Goal: Transaction & Acquisition: Book appointment/travel/reservation

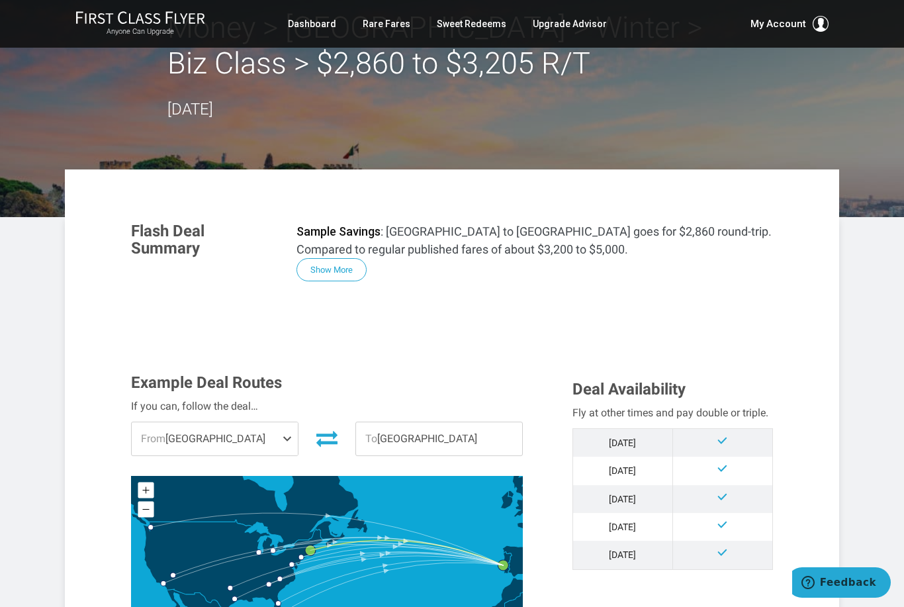
scroll to position [95, 0]
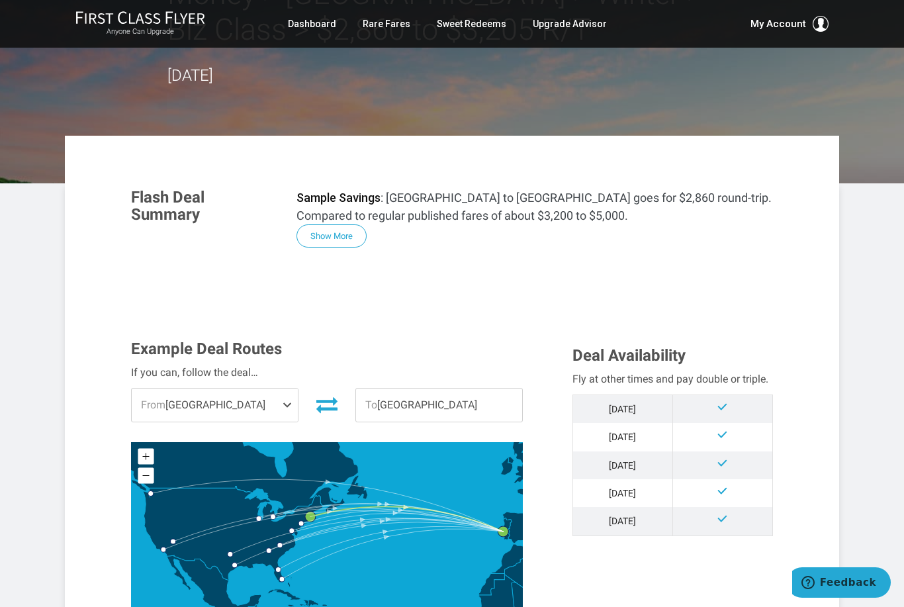
click at [152, 410] on span "From" at bounding box center [153, 405] width 24 height 13
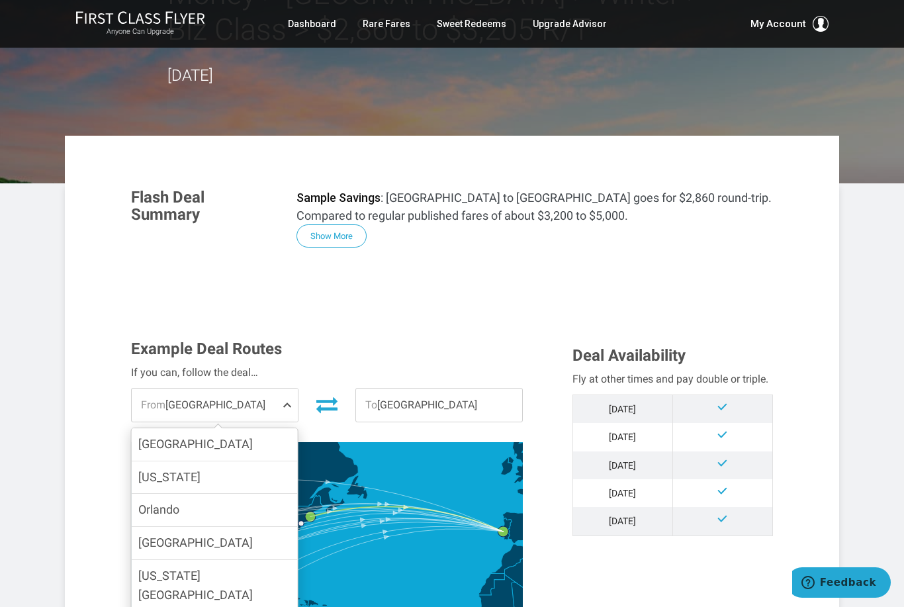
click at [154, 542] on span "[GEOGRAPHIC_DATA]" at bounding box center [195, 543] width 115 height 14
click at [0, 0] on input "[GEOGRAPHIC_DATA]" at bounding box center [0, 0] width 0 height 0
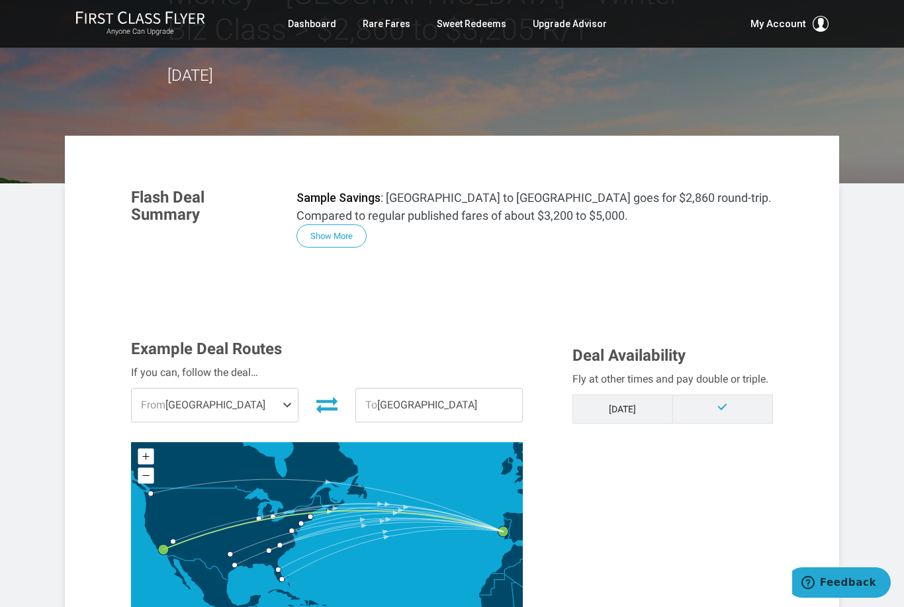
click at [147, 405] on span "From" at bounding box center [153, 405] width 24 height 13
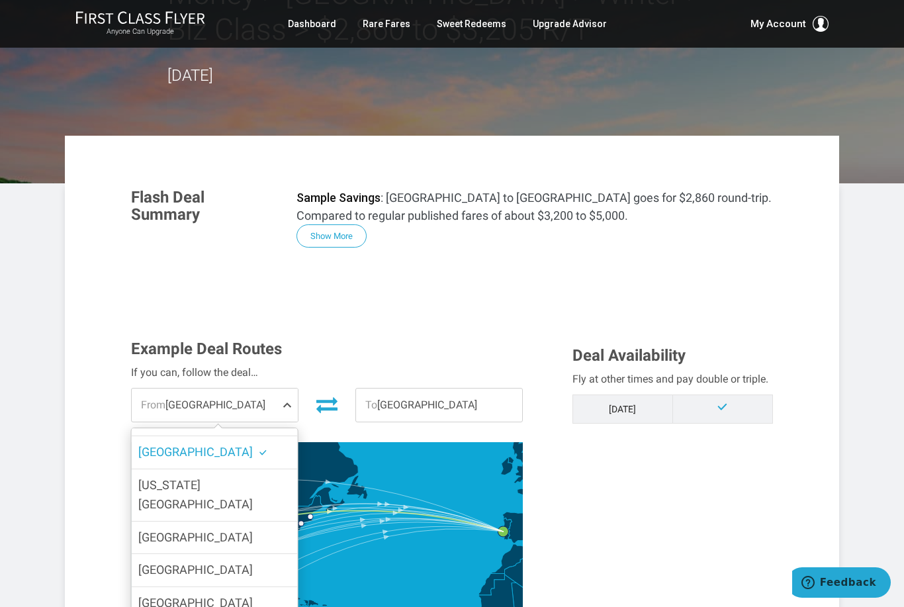
scroll to position [93, 0]
click at [154, 561] on span "[GEOGRAPHIC_DATA]" at bounding box center [195, 568] width 115 height 14
click at [0, 0] on input "[GEOGRAPHIC_DATA]" at bounding box center [0, 0] width 0 height 0
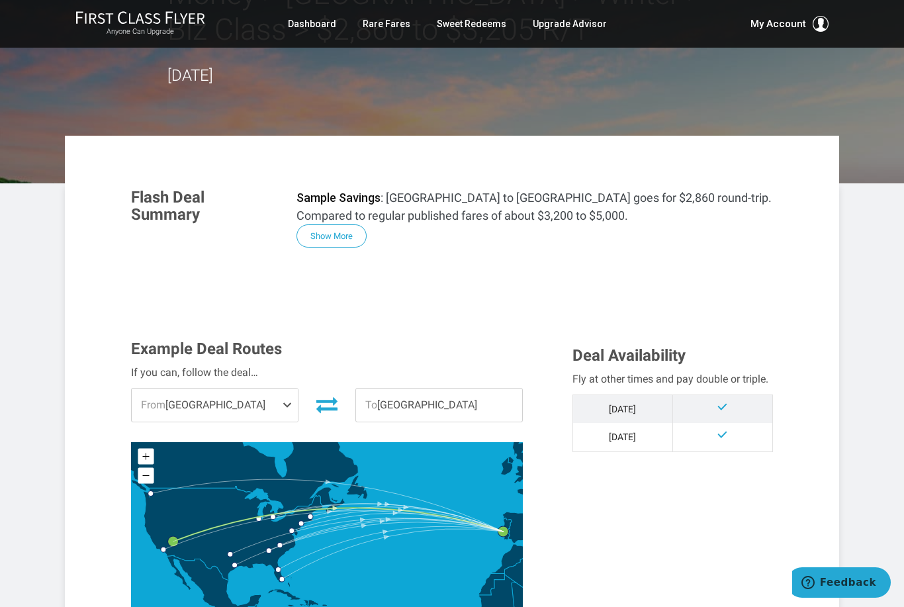
click at [160, 414] on span "From Las Vegas" at bounding box center [215, 405] width 166 height 33
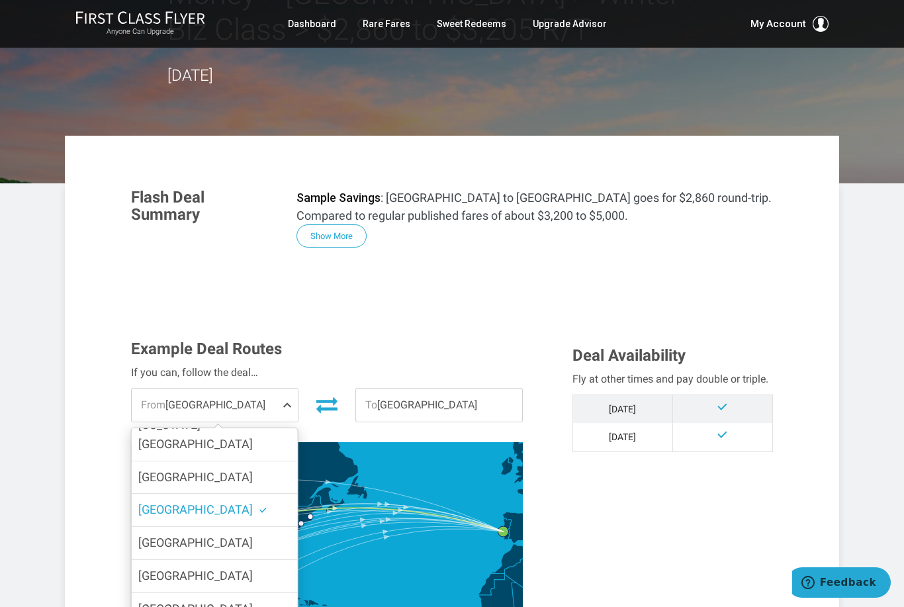
scroll to position [160, 0]
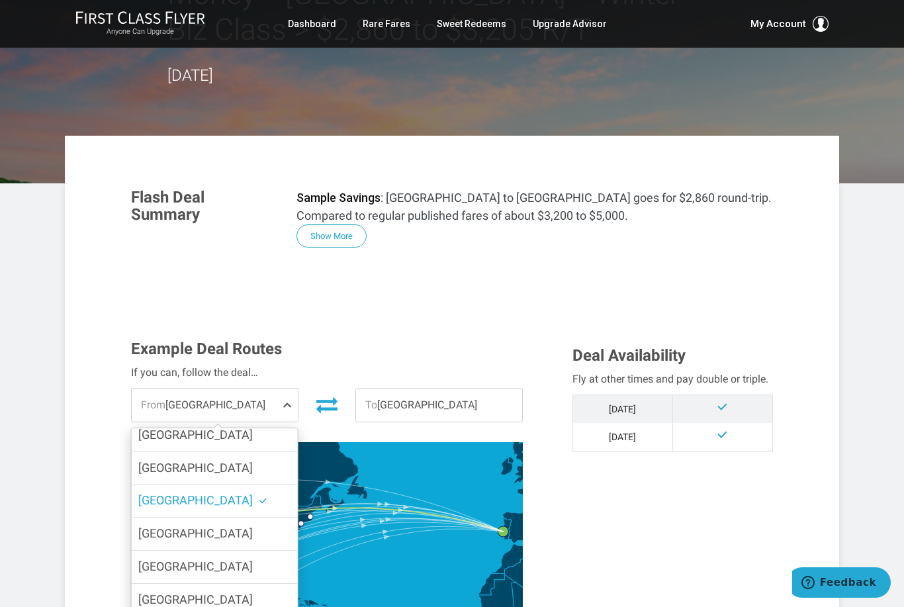
click at [142, 560] on span "[GEOGRAPHIC_DATA]" at bounding box center [195, 567] width 115 height 14
click at [0, 0] on input "[GEOGRAPHIC_DATA]" at bounding box center [0, 0] width 0 height 0
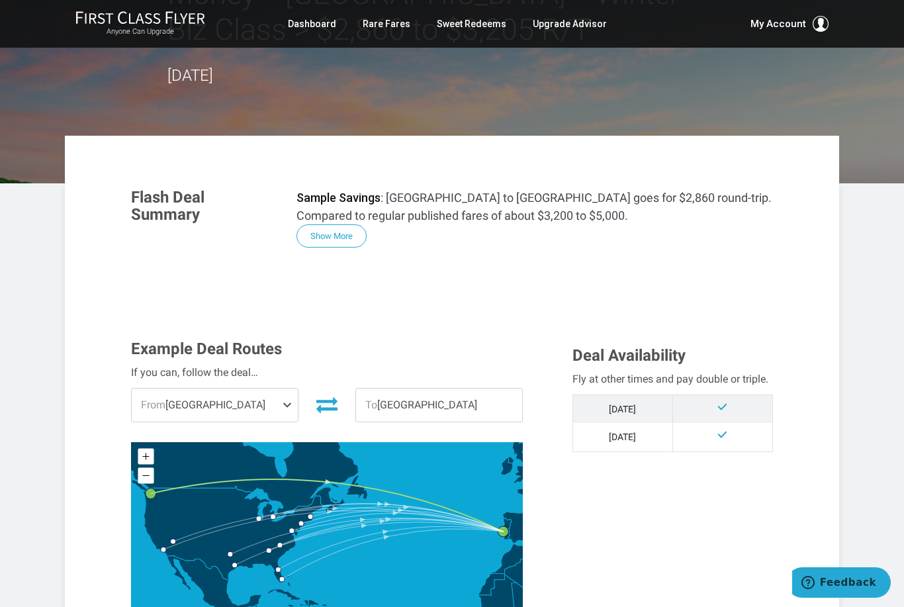
click at [150, 424] on div "Example Deal Routes If you can, follow the deal… From Seattle Chicago New York …" at bounding box center [342, 492] width 442 height 305
click at [160, 418] on span "From Seattle" at bounding box center [215, 405] width 166 height 33
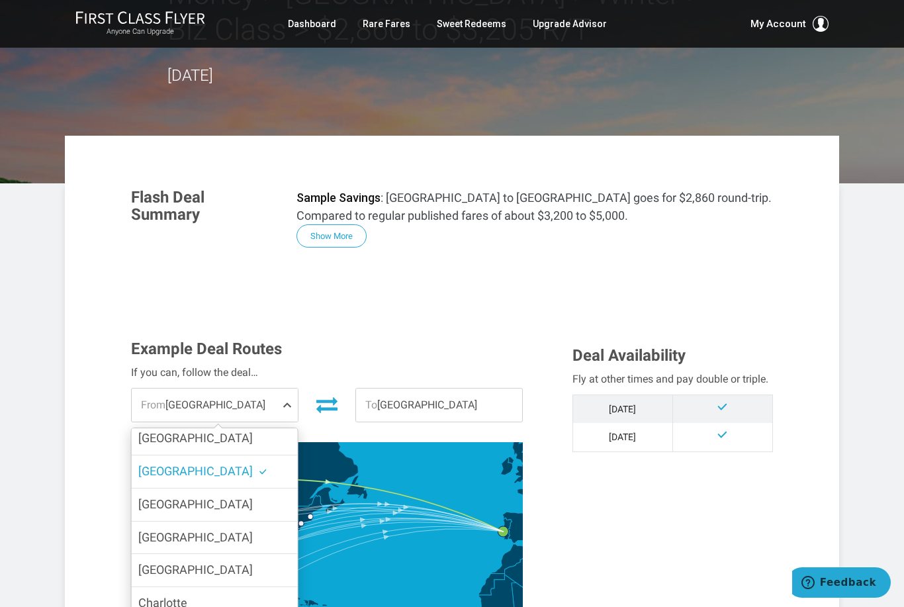
scroll to position [255, 0]
click at [136, 555] on label "Dallas" at bounding box center [215, 571] width 166 height 32
click at [0, 0] on input "Dallas" at bounding box center [0, 0] width 0 height 0
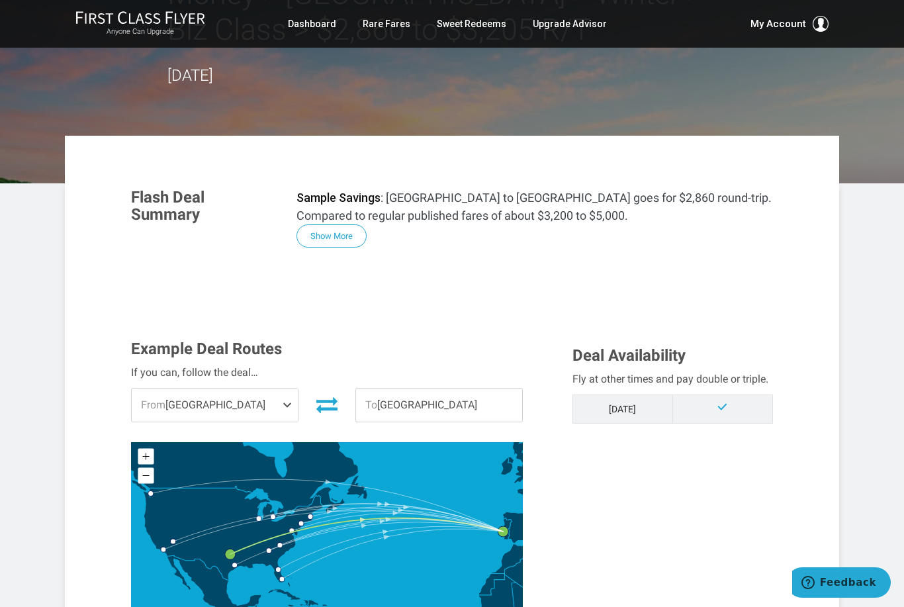
click at [136, 405] on span "From Dallas" at bounding box center [215, 405] width 166 height 33
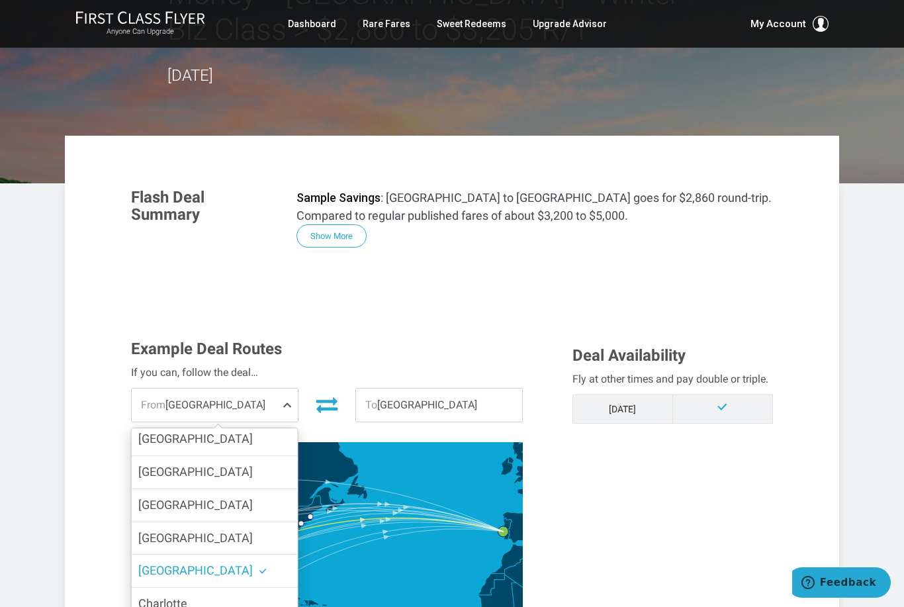
click at [0, 0] on input "Houston" at bounding box center [0, 0] width 0 height 0
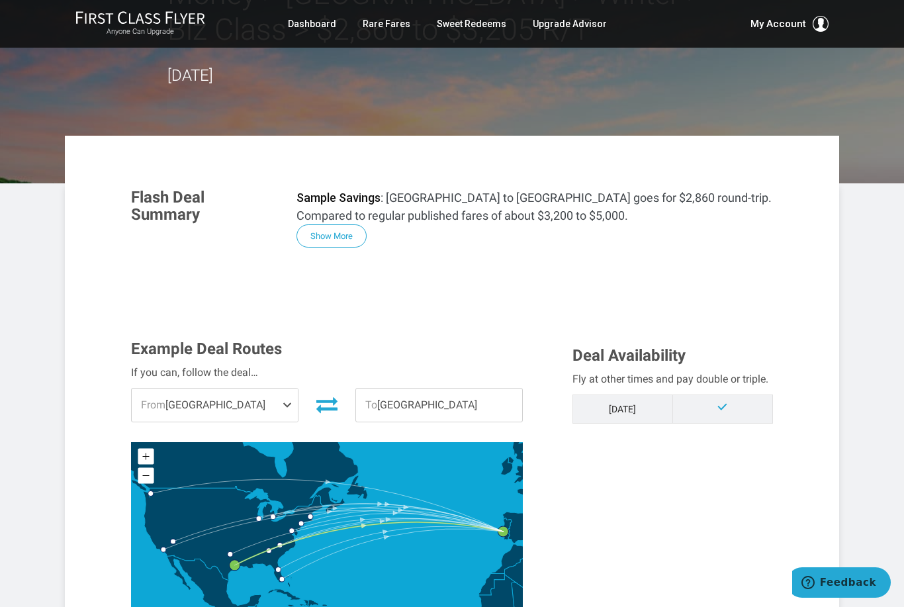
click at [154, 414] on span "From Houston" at bounding box center [215, 405] width 166 height 33
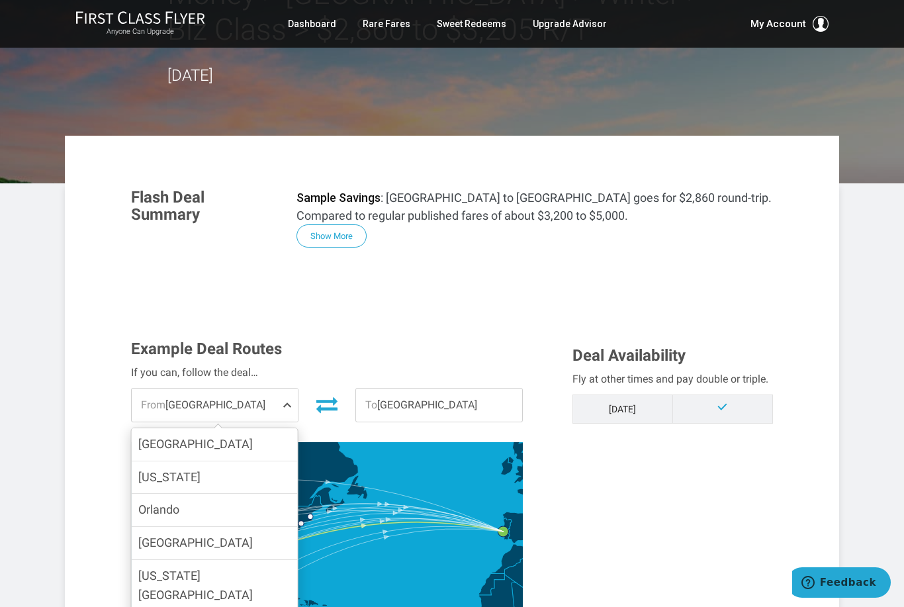
scroll to position [0, 0]
click at [144, 445] on span "Chicago" at bounding box center [195, 444] width 115 height 14
click at [0, 0] on input "Chicago" at bounding box center [0, 0] width 0 height 0
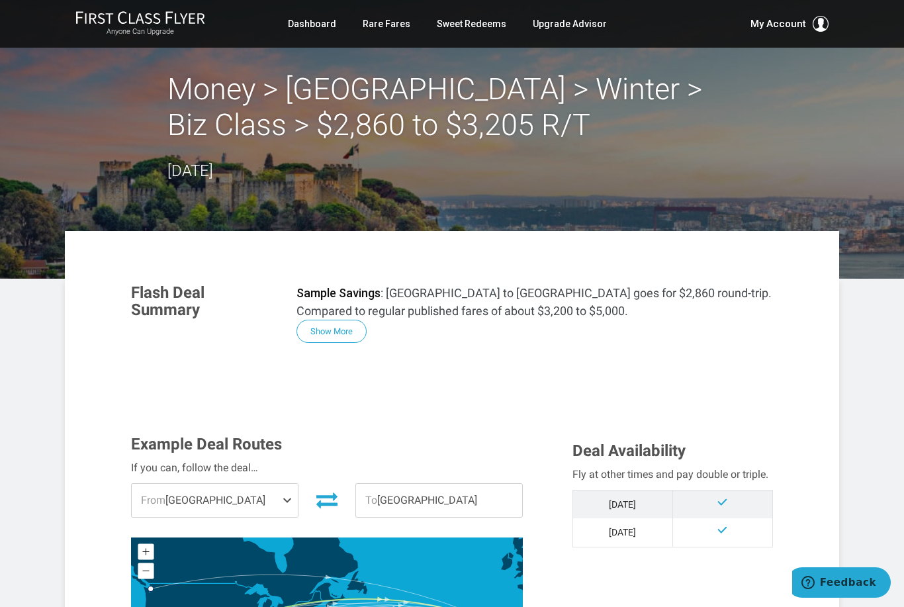
click at [395, 26] on link "Rare Fares" at bounding box center [387, 24] width 48 height 24
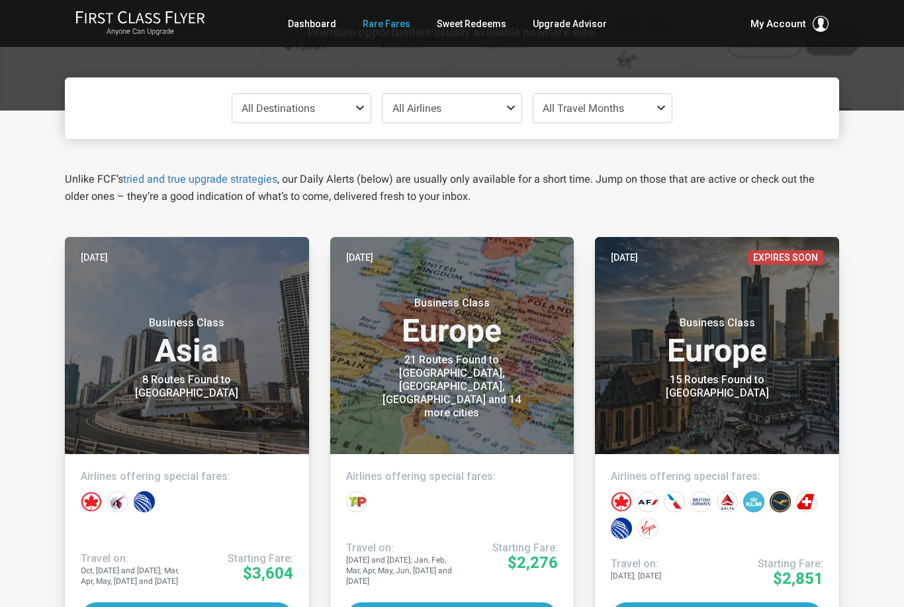
scroll to position [152, 0]
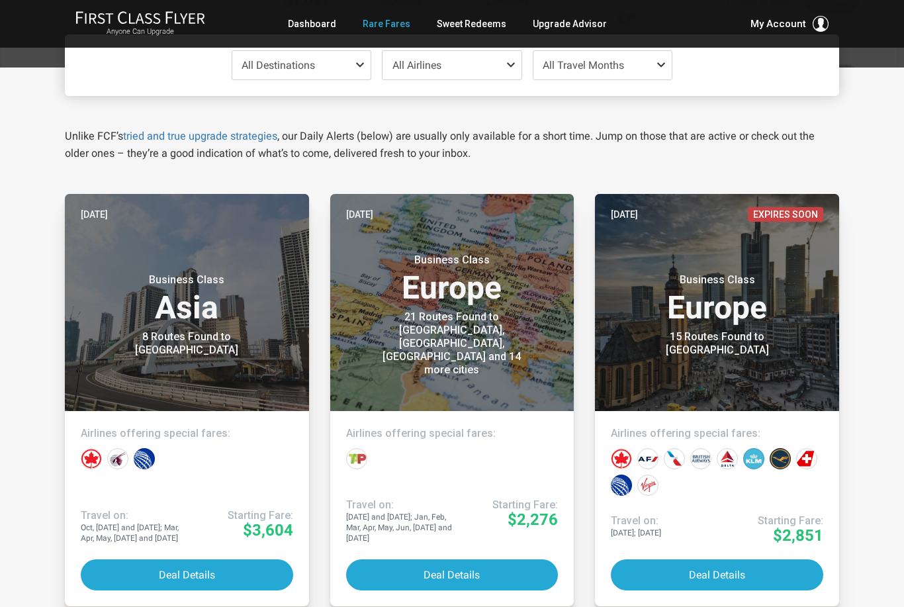
click at [485, 577] on button "Deal Details" at bounding box center [452, 575] width 213 height 31
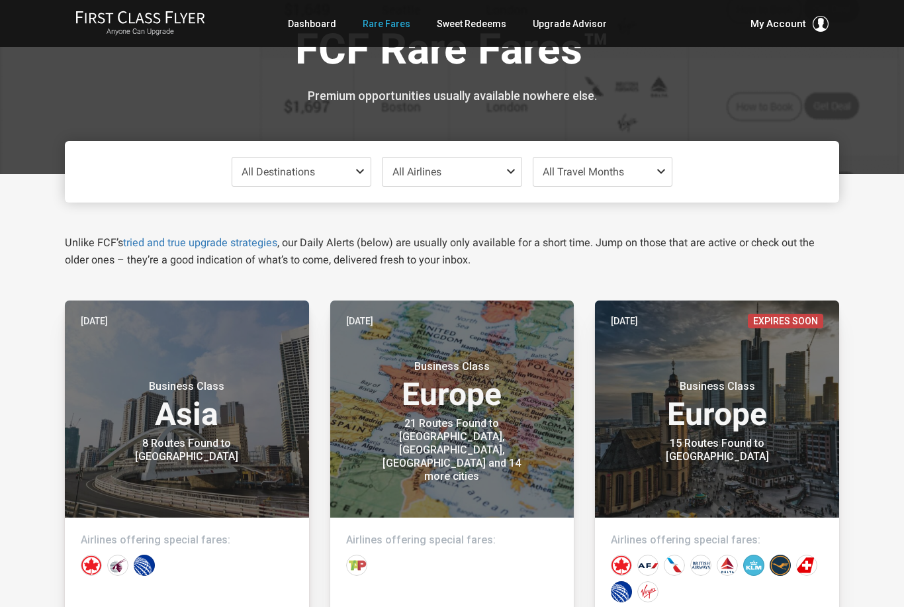
scroll to position [0, 0]
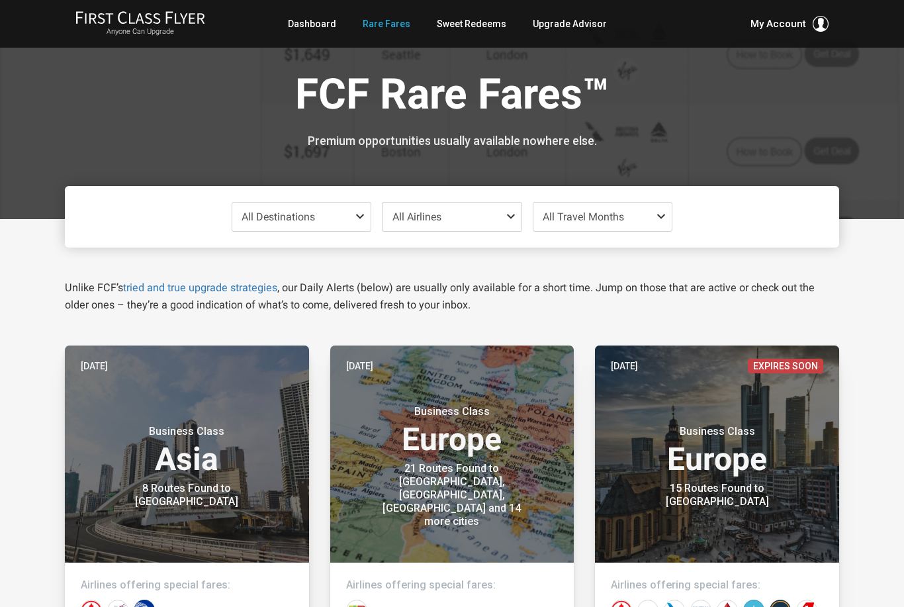
click at [243, 215] on span "All Destinations" at bounding box center [278, 217] width 73 height 13
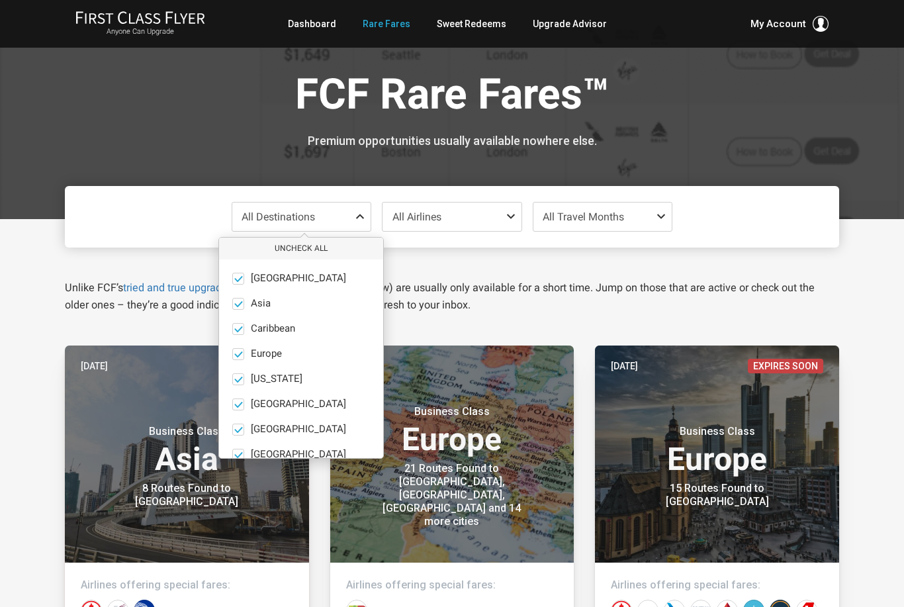
click at [249, 250] on button "Uncheck All" at bounding box center [301, 249] width 164 height 22
click at [268, 377] on span "Hawaii" at bounding box center [277, 379] width 52 height 12
click at [0, 0] on input "Hawaii only" at bounding box center [0, 0] width 0 height 0
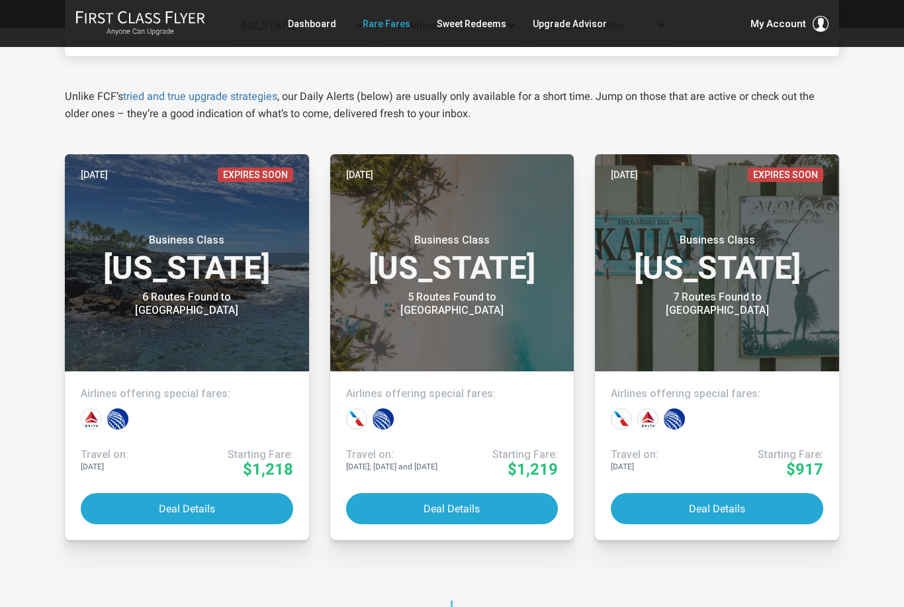
scroll to position [191, 0]
click at [518, 513] on button "Deal Details" at bounding box center [452, 508] width 213 height 31
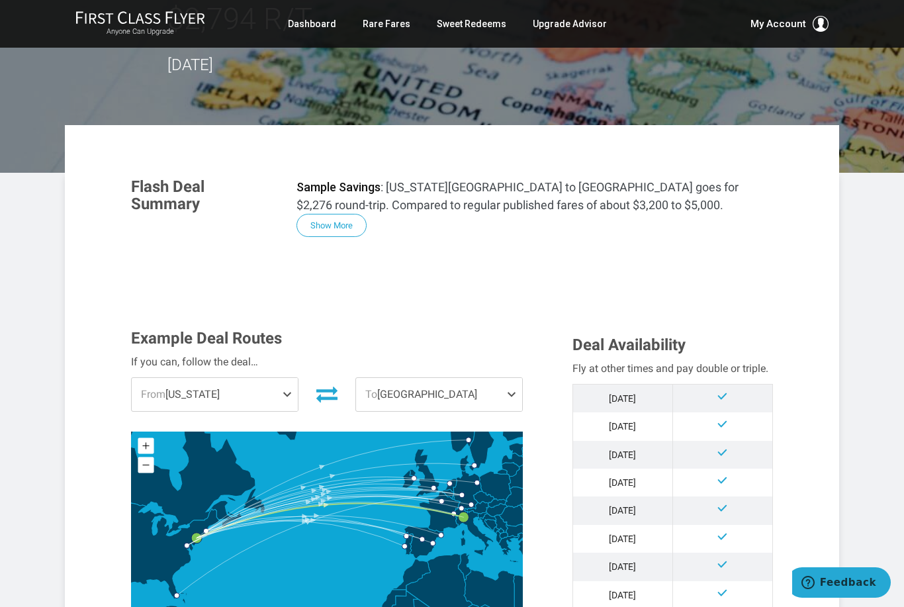
scroll to position [207, 0]
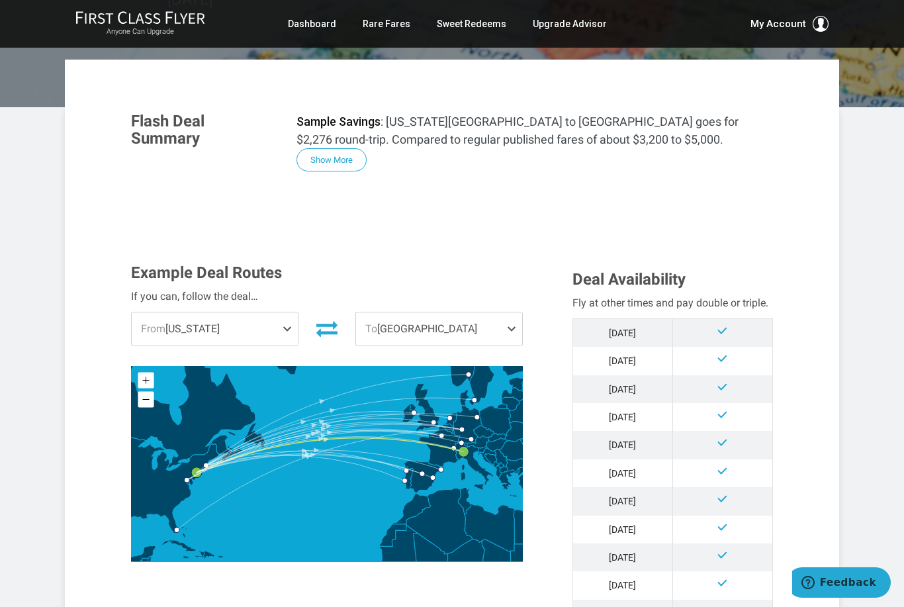
click at [148, 313] on span "From New York" at bounding box center [215, 329] width 166 height 33
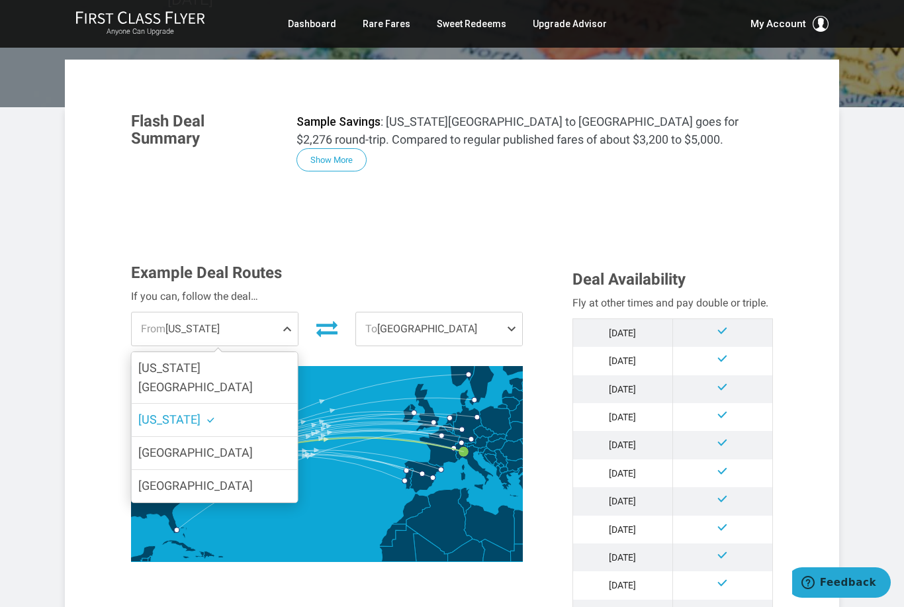
click at [151, 322] on span "From" at bounding box center [153, 328] width 24 height 13
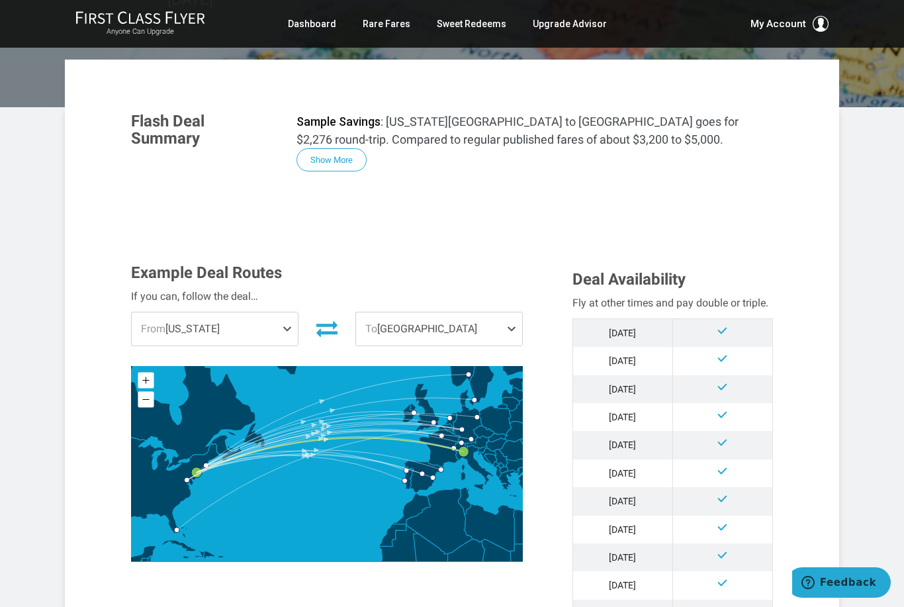
click at [153, 322] on span "From" at bounding box center [153, 328] width 24 height 13
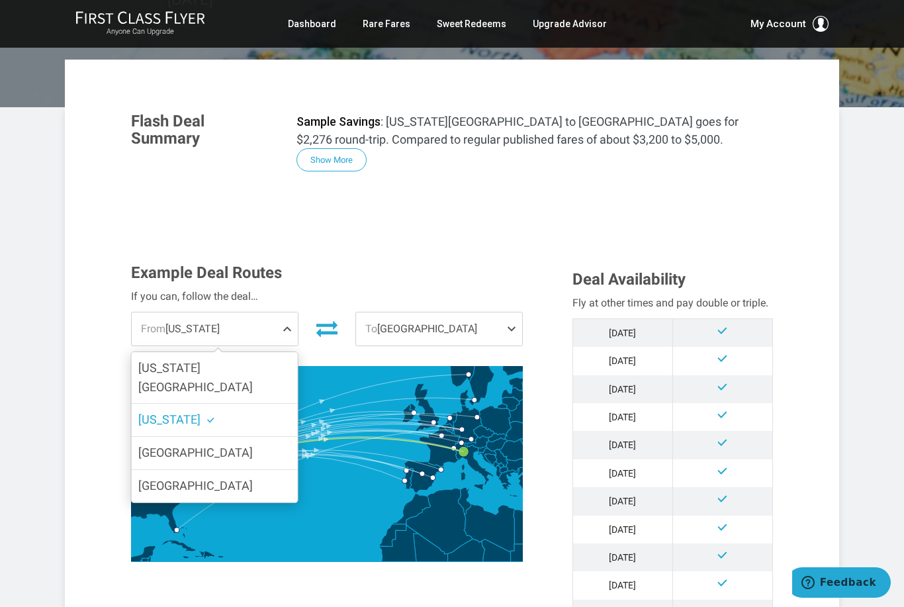
click at [156, 322] on span "From" at bounding box center [153, 328] width 24 height 13
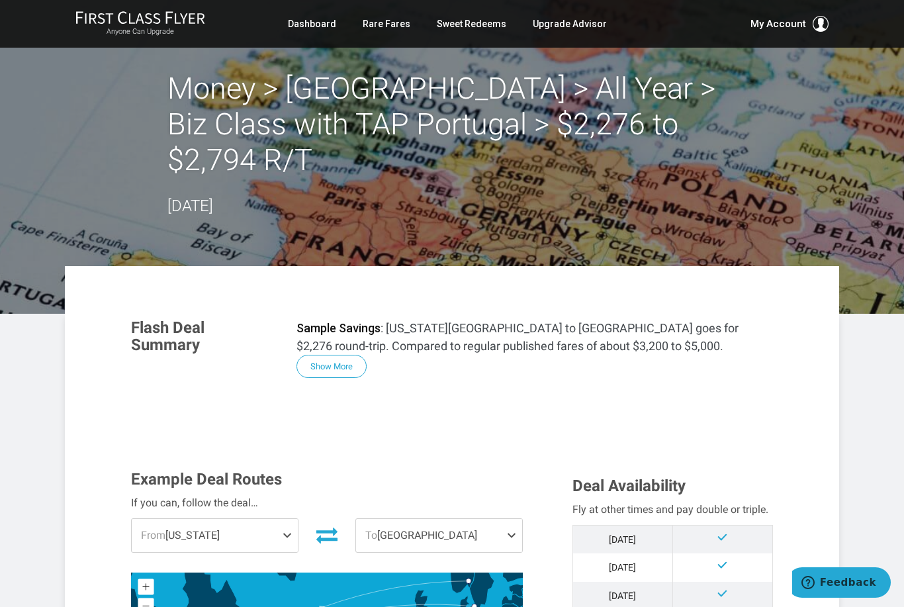
scroll to position [1, 0]
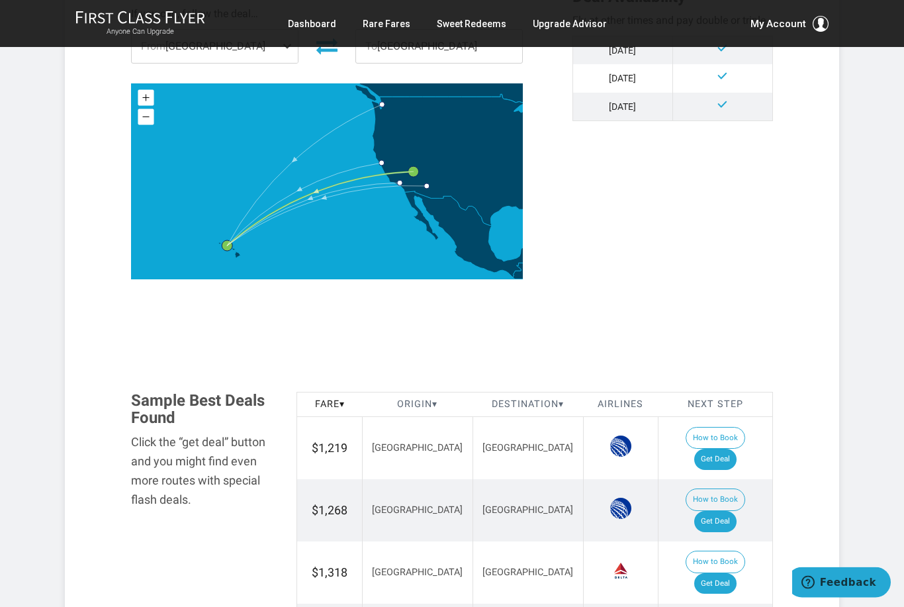
scroll to position [490, 0]
click at [736, 511] on link "Get Deal" at bounding box center [716, 521] width 42 height 21
